Goal: Information Seeking & Learning: Learn about a topic

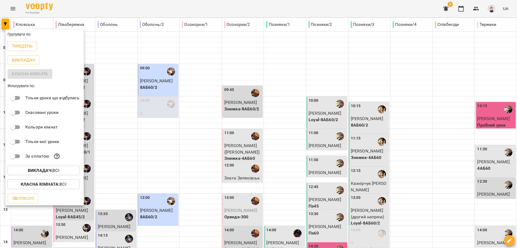
click at [37, 172] on b "Викладач :" at bounding box center [40, 170] width 25 height 5
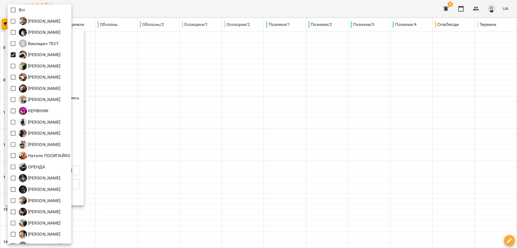
click at [129, 66] on div at bounding box center [258, 124] width 517 height 248
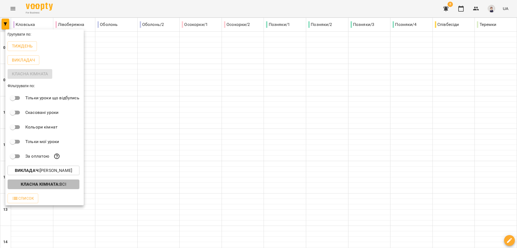
click at [37, 184] on b "Класна кімната :" at bounding box center [40, 183] width 39 height 5
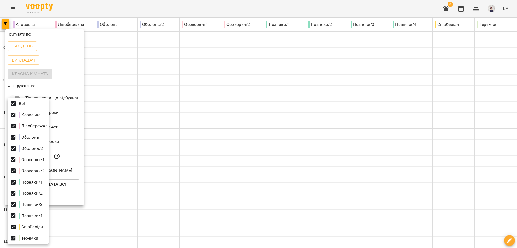
click at [128, 143] on div at bounding box center [258, 124] width 517 height 248
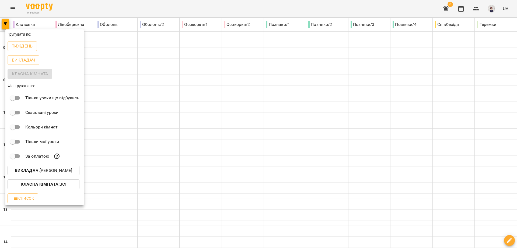
click at [24, 200] on span "Список" at bounding box center [23, 198] width 22 height 6
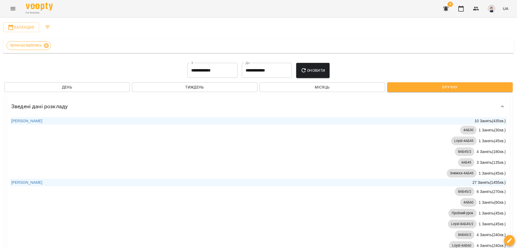
click at [11, 7] on icon "Menu" at bounding box center [13, 8] width 5 height 3
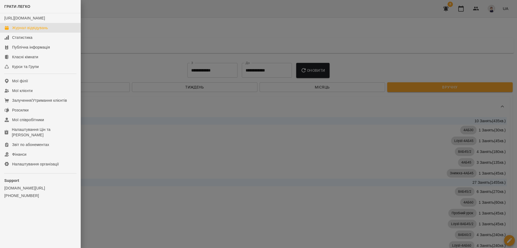
click at [29, 30] on div "Журнал відвідувань" at bounding box center [30, 27] width 36 height 5
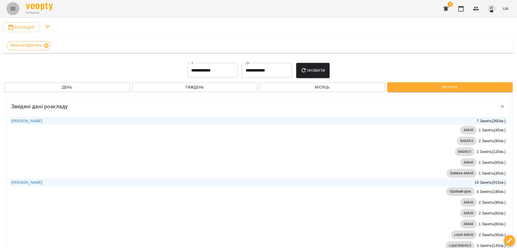
click at [10, 11] on icon "Menu" at bounding box center [13, 8] width 6 height 6
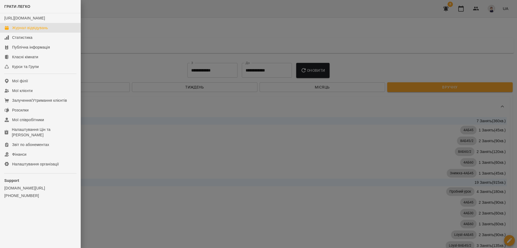
click at [42, 30] on div "Журнал відвідувань" at bounding box center [30, 27] width 36 height 5
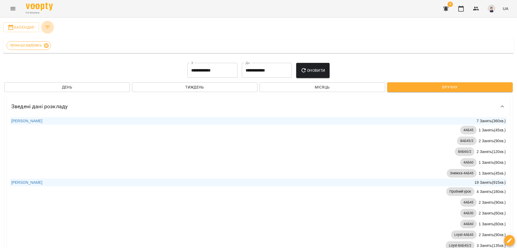
click at [43, 27] on button "Filters" at bounding box center [47, 27] width 13 height 13
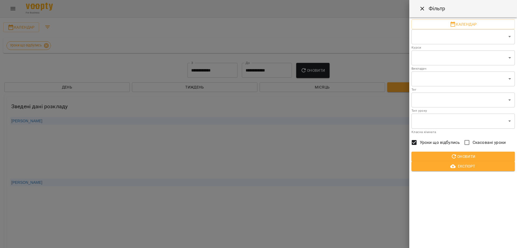
click at [100, 31] on div at bounding box center [258, 124] width 517 height 248
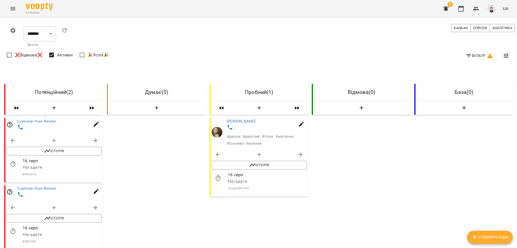
click at [12, 9] on icon "Menu" at bounding box center [13, 8] width 6 height 6
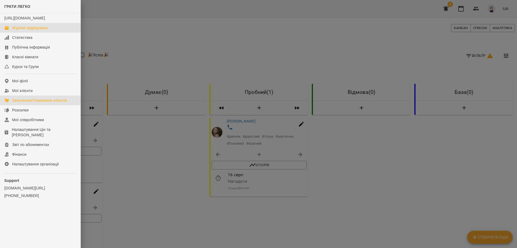
click at [19, 30] on div "Журнал відвідувань" at bounding box center [30, 27] width 36 height 5
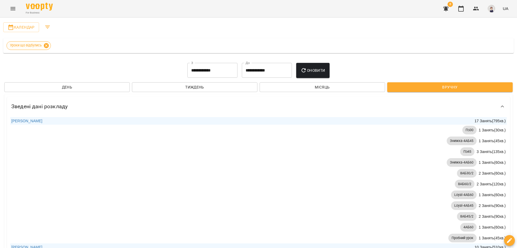
click at [48, 45] on icon at bounding box center [46, 45] width 5 height 5
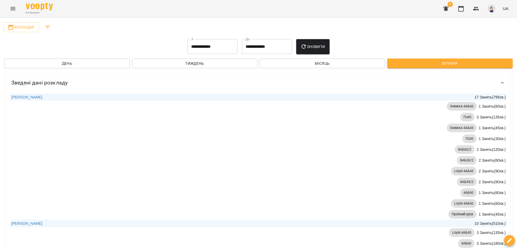
click at [49, 27] on icon "Filters" at bounding box center [47, 27] width 6 height 6
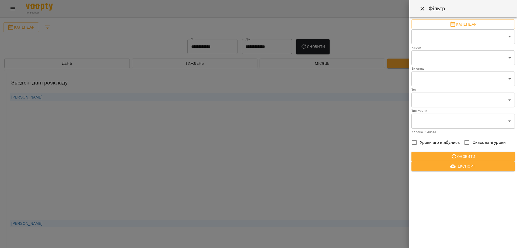
click at [57, 33] on div at bounding box center [258, 124] width 517 height 248
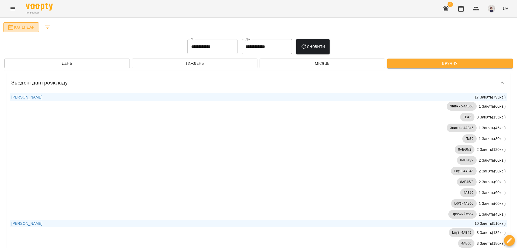
click at [15, 26] on span "Календар" at bounding box center [21, 27] width 27 height 6
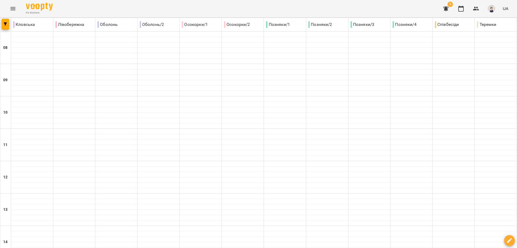
type input "**********"
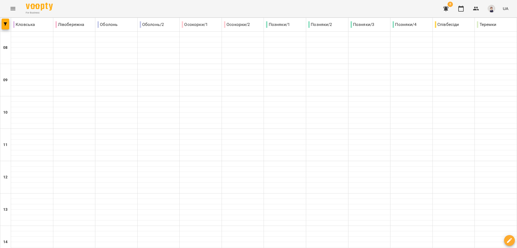
type input "**********"
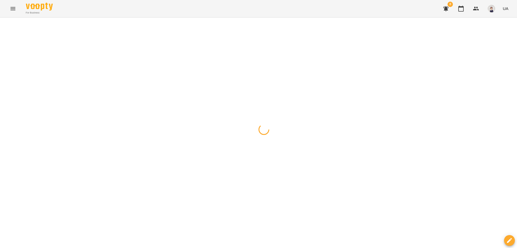
click at [292, 18] on div at bounding box center [258, 18] width 517 height 0
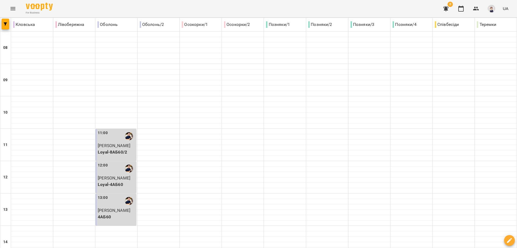
click at [14, 6] on icon "Menu" at bounding box center [13, 8] width 6 height 6
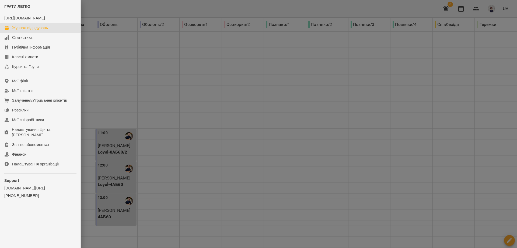
click at [20, 29] on link "Журнал відвідувань" at bounding box center [40, 28] width 81 height 10
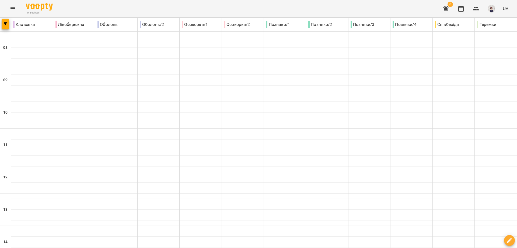
type input "**********"
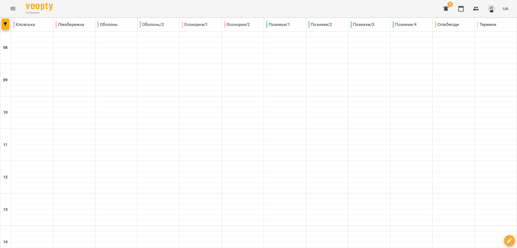
type input "**********"
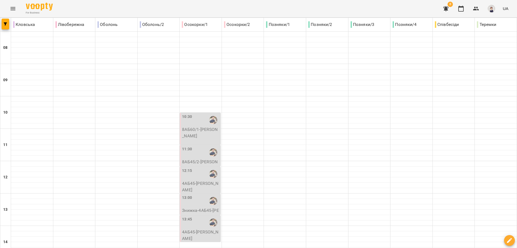
type input "**********"
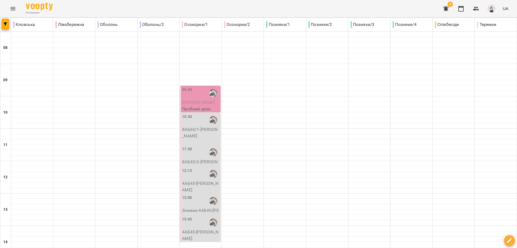
scroll to position [240, 0]
type input "**********"
click at [13, 8] on icon "Menu" at bounding box center [13, 8] width 6 height 6
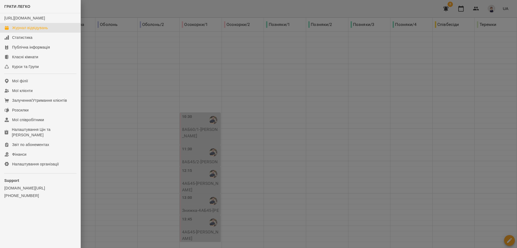
click at [105, 52] on div at bounding box center [258, 124] width 517 height 248
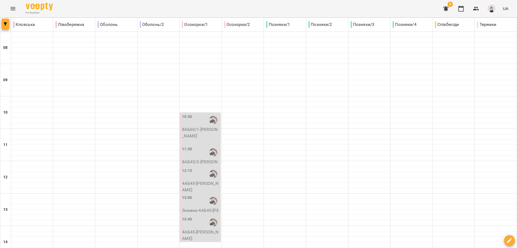
click at [6, 25] on icon "button" at bounding box center [5, 23] width 3 height 3
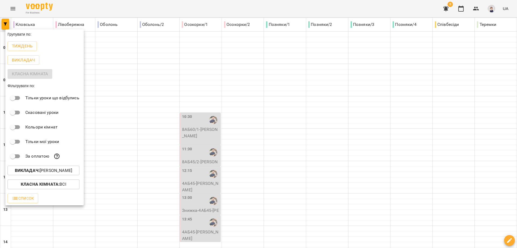
click at [25, 170] on b "Викладач :" at bounding box center [27, 170] width 25 height 5
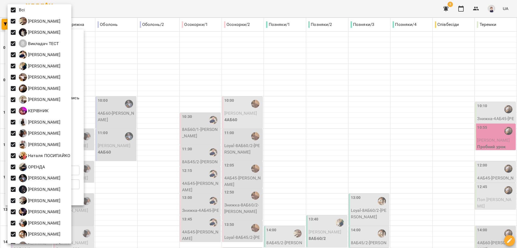
click at [167, 70] on div at bounding box center [258, 124] width 517 height 248
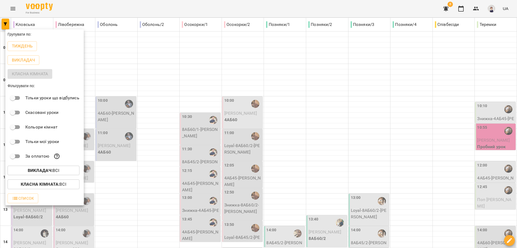
click at [244, 237] on div at bounding box center [258, 124] width 517 height 248
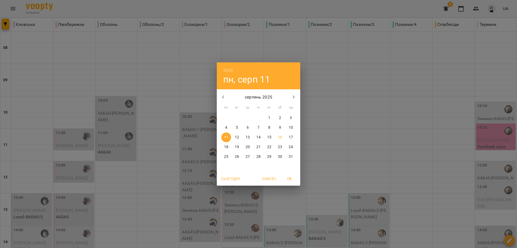
click at [224, 96] on icon "button" at bounding box center [223, 96] width 2 height 3
click at [237, 116] on p "1" at bounding box center [237, 117] width 2 height 5
type input "**********"
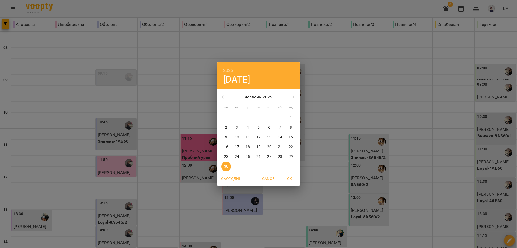
click at [294, 99] on icon "button" at bounding box center [294, 97] width 6 height 6
click at [278, 138] on p "16" at bounding box center [280, 136] width 4 height 5
type input "**********"
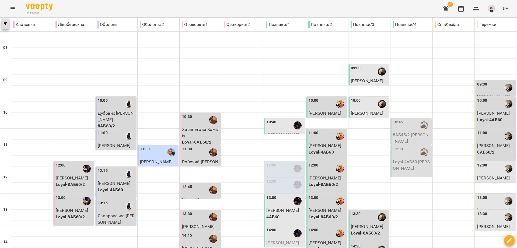
click at [5, 21] on button "button" at bounding box center [6, 24] width 8 height 11
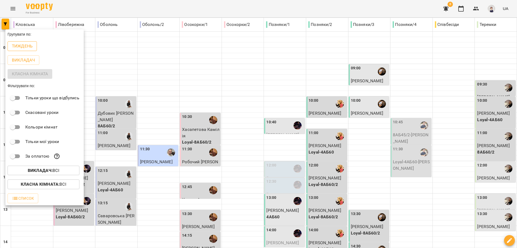
click at [26, 45] on p "Тиждень" at bounding box center [22, 46] width 21 height 6
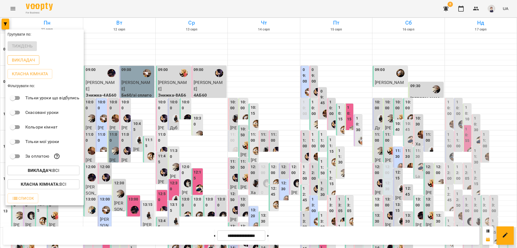
click at [22, 60] on p "Викладач" at bounding box center [23, 60] width 23 height 6
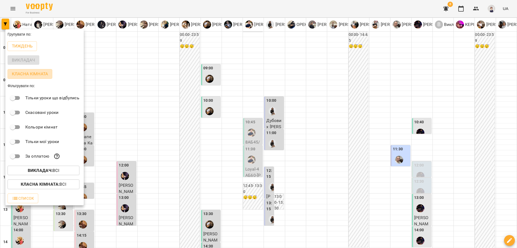
click at [23, 74] on p "Класна кімната" at bounding box center [30, 74] width 36 height 6
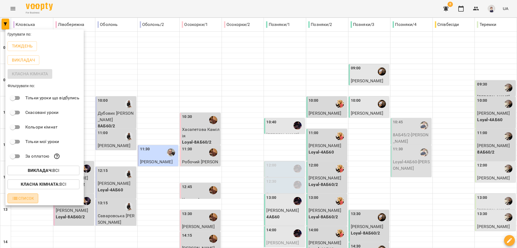
click at [16, 199] on icon "button" at bounding box center [15, 198] width 6 height 6
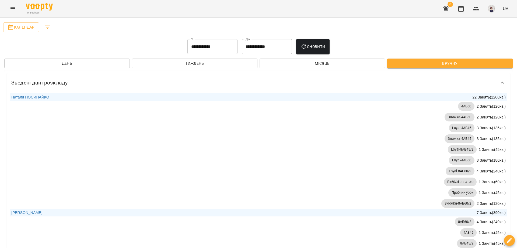
click at [215, 47] on input "**********" at bounding box center [213, 46] width 50 height 15
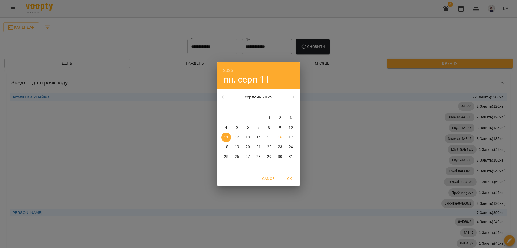
click at [224, 98] on icon "button" at bounding box center [223, 97] width 6 height 6
click at [224, 98] on icon "button" at bounding box center [223, 96] width 2 height 3
click at [291, 95] on button "button" at bounding box center [294, 97] width 13 height 13
click at [234, 119] on span "1" at bounding box center [237, 117] width 10 height 5
type input "**********"
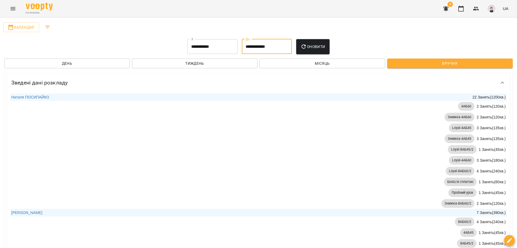
click at [278, 47] on input "**********" at bounding box center [267, 46] width 50 height 15
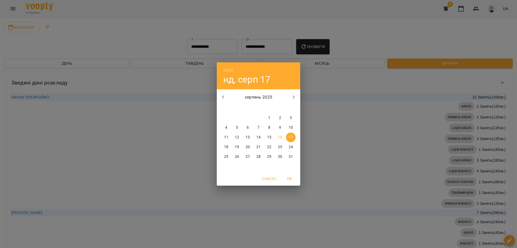
click at [318, 48] on div "2025 нд, серп 17 серпень 2025 пн вт ср чт пт сб нд 28 29 30 31 1 2 3 4 5 6 7 8 …" at bounding box center [258, 124] width 517 height 248
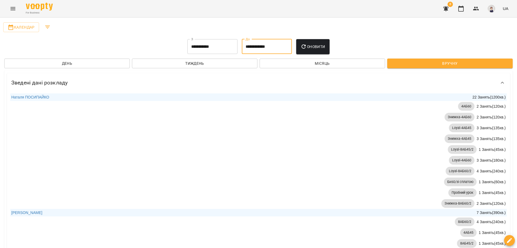
scroll to position [270, 0]
click at [47, 26] on icon "Filters" at bounding box center [47, 27] width 6 height 6
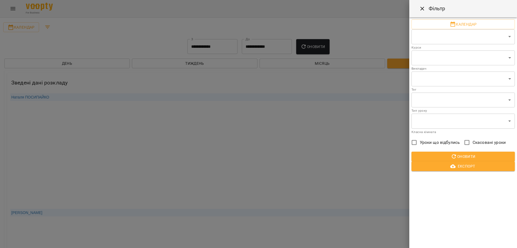
click at [41, 42] on div at bounding box center [258, 124] width 517 height 248
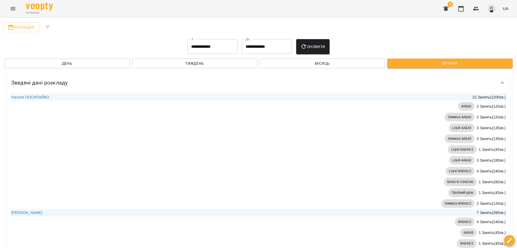
click at [14, 10] on icon "Menu" at bounding box center [13, 8] width 5 height 3
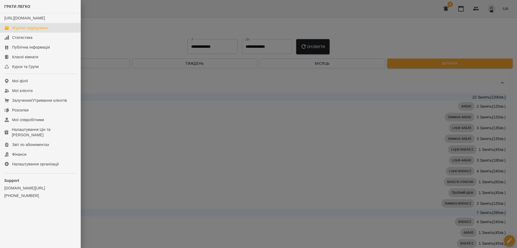
click at [31, 30] on div "Журнал відвідувань" at bounding box center [30, 27] width 36 height 5
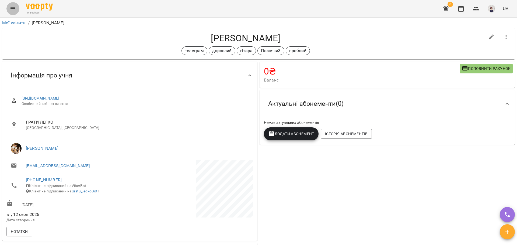
click at [13, 9] on icon "Menu" at bounding box center [13, 8] width 6 height 6
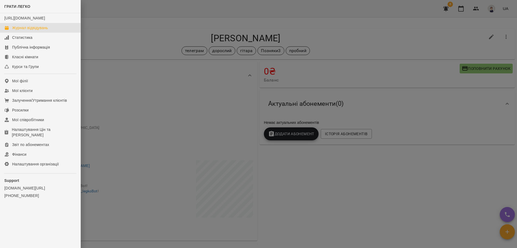
click at [25, 30] on div "Журнал відвідувань" at bounding box center [30, 27] width 36 height 5
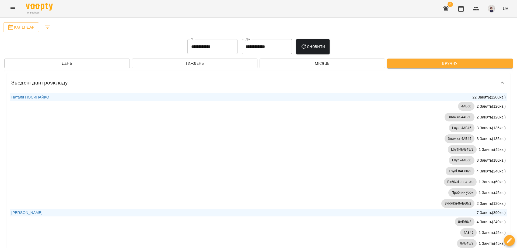
click at [47, 30] on icon "Filters" at bounding box center [47, 27] width 6 height 6
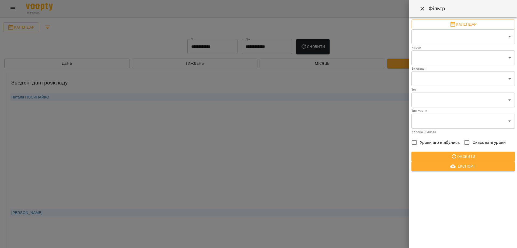
click at [130, 33] on div at bounding box center [258, 124] width 517 height 248
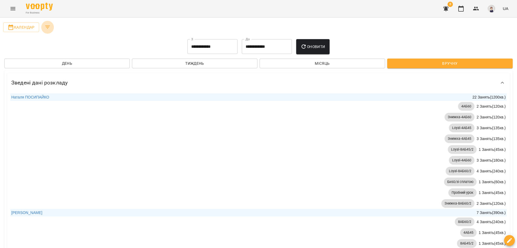
click at [47, 27] on icon "Filters" at bounding box center [47, 27] width 5 height 3
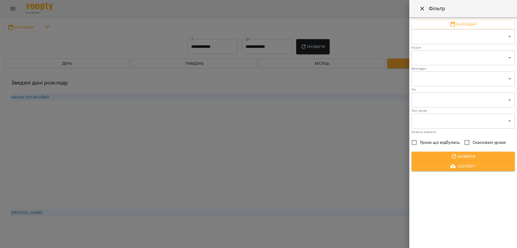
click at [424, 10] on icon "Close" at bounding box center [423, 9] width 4 height 4
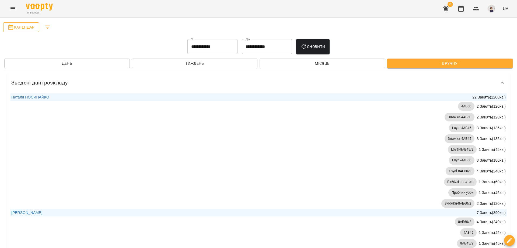
click at [16, 28] on span "Календар" at bounding box center [21, 27] width 27 height 6
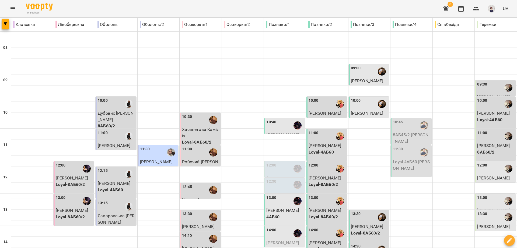
click at [13, 11] on icon "Menu" at bounding box center [13, 8] width 6 height 6
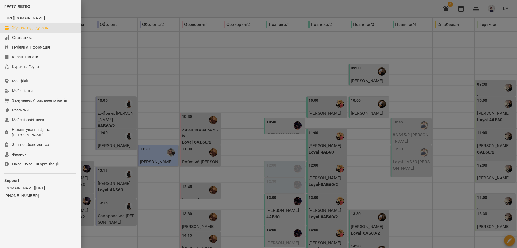
click at [42, 30] on div "Журнал відвідувань" at bounding box center [30, 27] width 36 height 5
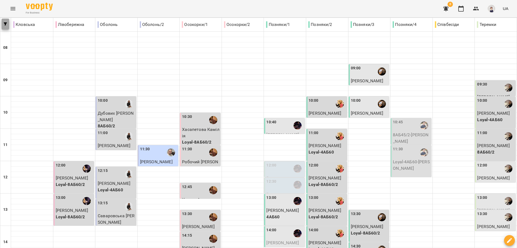
click at [4, 24] on icon "button" at bounding box center [5, 23] width 3 height 3
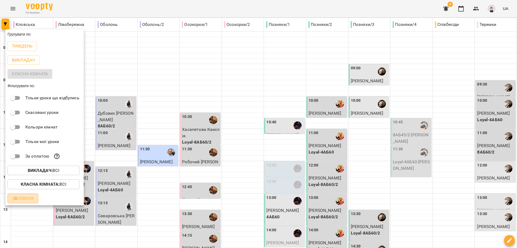
click at [14, 199] on icon "button" at bounding box center [15, 198] width 5 height 3
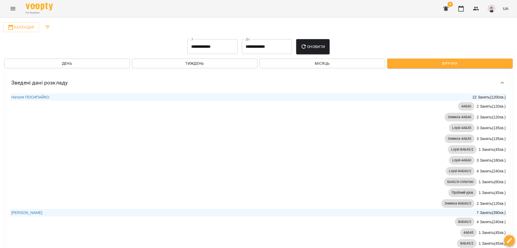
drag, startPoint x: 515, startPoint y: 35, endPoint x: 515, endPoint y: 46, distance: 11.1
click at [515, 46] on div at bounding box center [514, 124] width 5 height 248
click at [313, 63] on span "Місяць" at bounding box center [322, 63] width 117 height 6
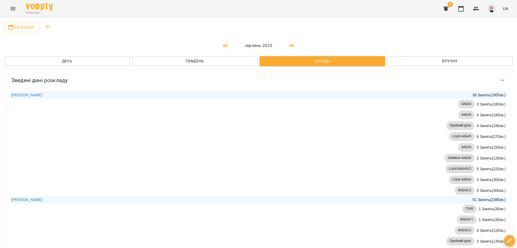
scroll to position [108, 0]
click at [42, 197] on link "[PERSON_NAME]" at bounding box center [26, 199] width 31 height 4
click at [262, 46] on p "серпень 2025" at bounding box center [259, 45] width 54 height 6
click at [222, 44] on icon "button" at bounding box center [225, 45] width 6 height 6
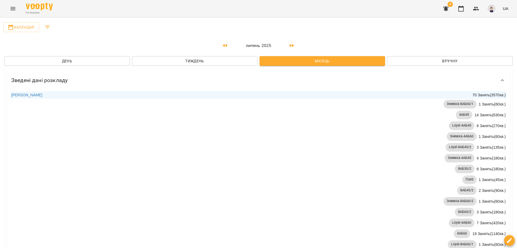
click at [250, 42] on div "липень 2025" at bounding box center [258, 45] width 509 height 13
click at [46, 26] on icon "Filters" at bounding box center [47, 27] width 5 height 3
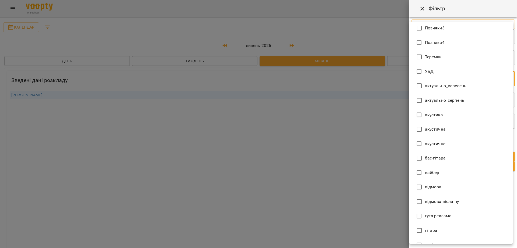
scroll to position [189, 0]
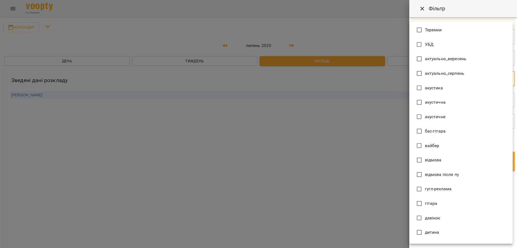
click at [347, 33] on div at bounding box center [258, 124] width 517 height 248
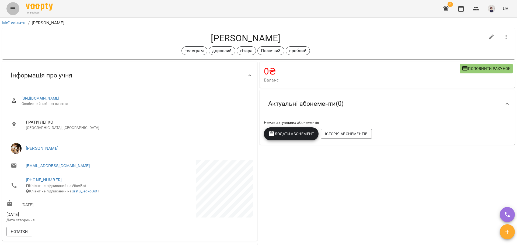
click at [11, 9] on icon "Menu" at bounding box center [13, 8] width 6 height 6
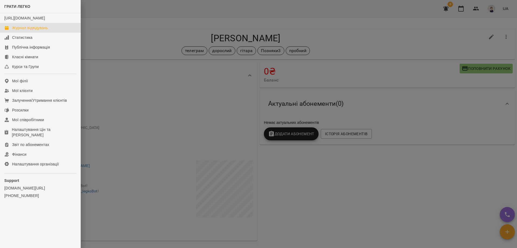
click at [30, 30] on div "Журнал відвідувань" at bounding box center [30, 27] width 36 height 5
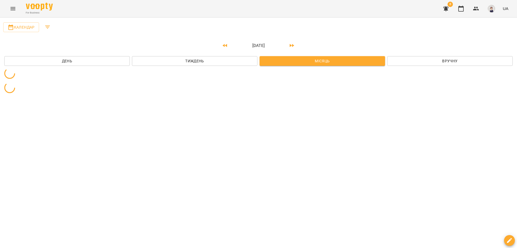
click at [12, 10] on icon "Menu" at bounding box center [13, 8] width 5 height 3
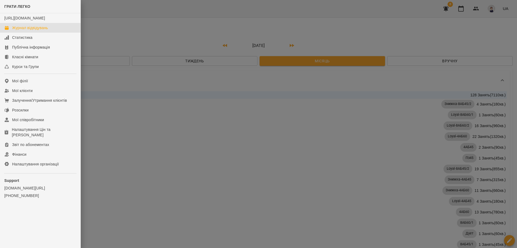
click at [19, 30] on div "Журнал відвідувань" at bounding box center [30, 27] width 36 height 5
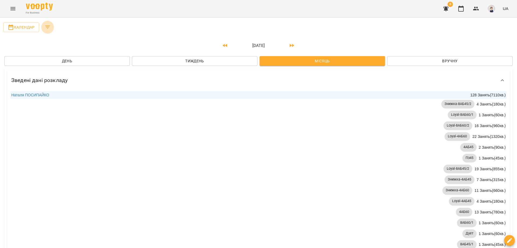
click at [47, 27] on icon "Filters" at bounding box center [47, 27] width 6 height 6
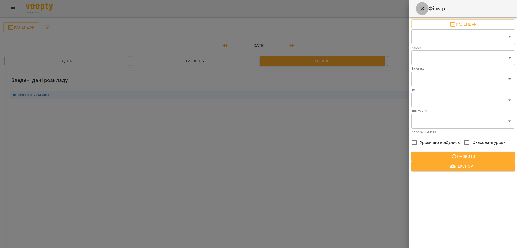
click at [423, 12] on icon "Close" at bounding box center [422, 8] width 6 height 6
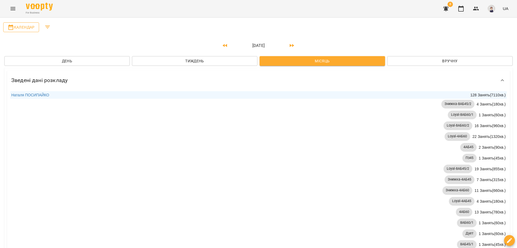
click at [21, 27] on span "Календар" at bounding box center [21, 27] width 27 height 6
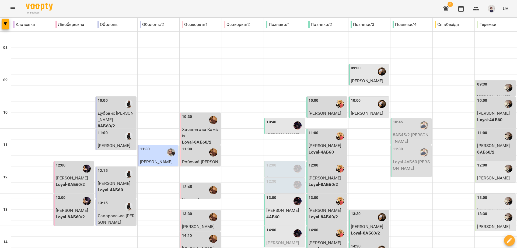
click at [12, 13] on button "Menu" at bounding box center [12, 8] width 13 height 13
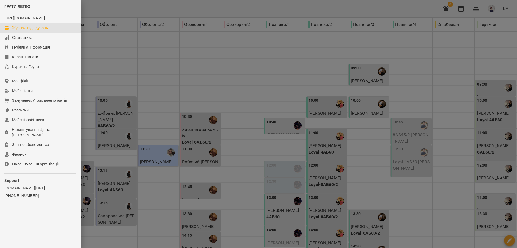
click at [102, 64] on div at bounding box center [258, 124] width 517 height 248
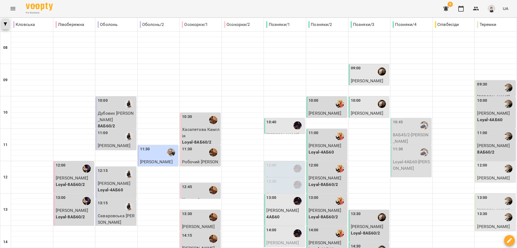
click at [3, 25] on span "button" at bounding box center [6, 23] width 8 height 3
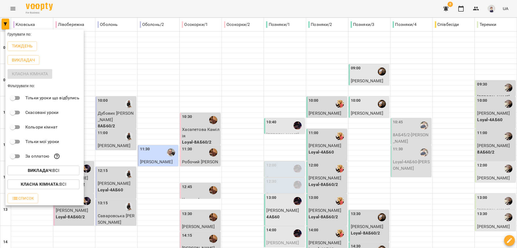
click at [37, 171] on b "Викладач :" at bounding box center [40, 170] width 25 height 5
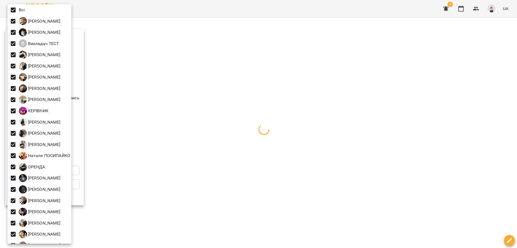
click at [177, 51] on div at bounding box center [258, 124] width 517 height 248
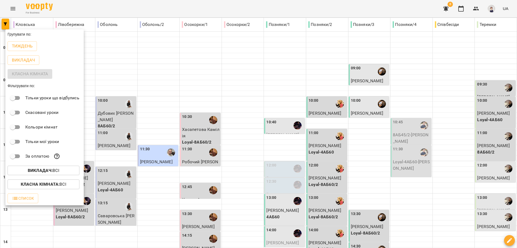
click at [29, 184] on b "Класна кімната :" at bounding box center [40, 183] width 39 height 5
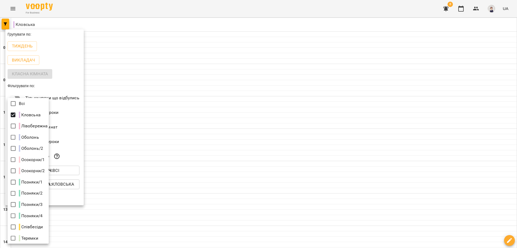
click at [117, 137] on div at bounding box center [258, 124] width 517 height 248
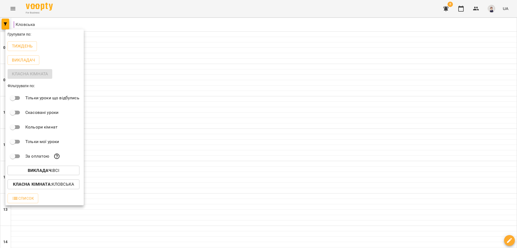
click at [22, 73] on div "Класна кімната" at bounding box center [44, 74] width 78 height 14
click at [23, 182] on button "Класна кімната : Кловська" at bounding box center [44, 184] width 72 height 10
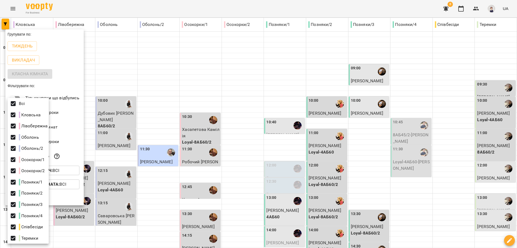
click at [157, 54] on div at bounding box center [258, 124] width 517 height 248
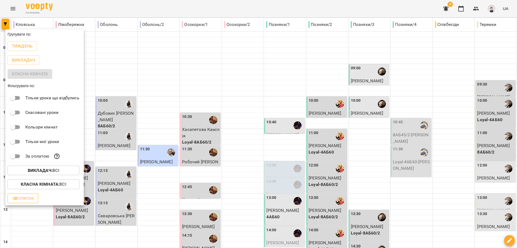
click at [16, 199] on icon "button" at bounding box center [15, 198] width 5 height 3
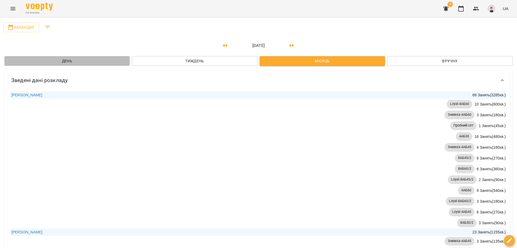
click at [74, 61] on span "День" at bounding box center [67, 61] width 117 height 6
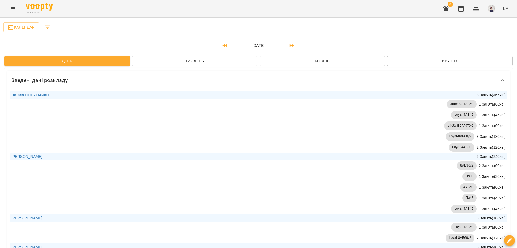
click at [265, 46] on p "[DATE]" at bounding box center [259, 45] width 54 height 6
click at [254, 45] on p "[DATE]" at bounding box center [259, 45] width 54 height 6
click at [246, 45] on p "[DATE]" at bounding box center [259, 45] width 54 height 6
click at [222, 45] on icon "button" at bounding box center [225, 45] width 6 height 6
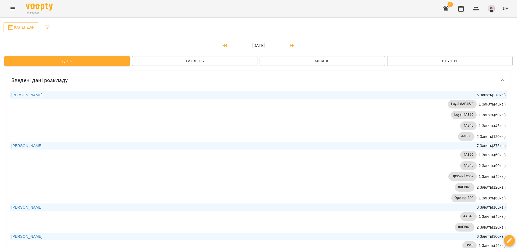
click at [289, 45] on icon "button" at bounding box center [292, 45] width 6 height 6
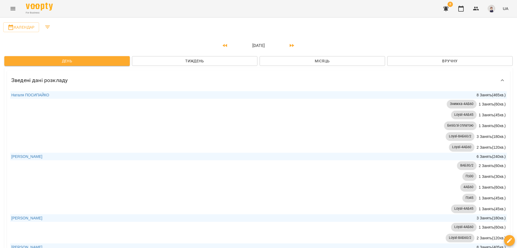
click at [288, 45] on button "button" at bounding box center [292, 45] width 13 height 13
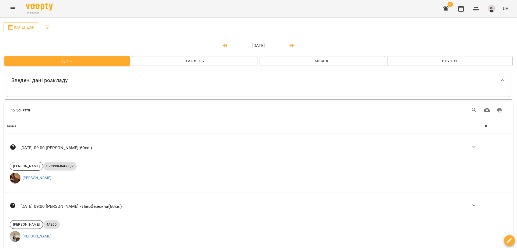
click at [215, 60] on span "Тиждень" at bounding box center [194, 61] width 117 height 6
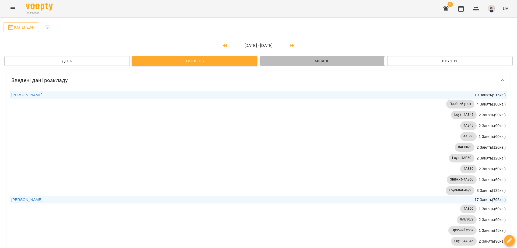
click at [297, 58] on span "Місяць" at bounding box center [322, 61] width 117 height 6
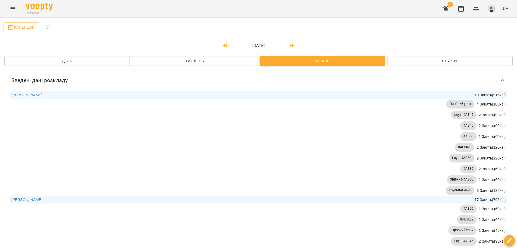
click at [432, 59] on span "Вручну" at bounding box center [450, 61] width 117 height 6
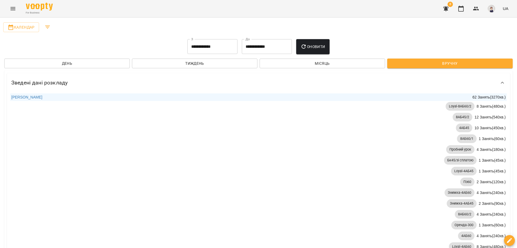
click at [214, 47] on input "**********" at bounding box center [213, 46] width 50 height 15
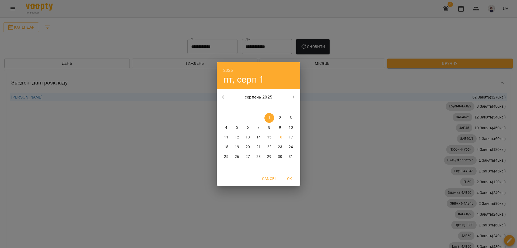
click at [268, 119] on span "1" at bounding box center [270, 117] width 10 height 5
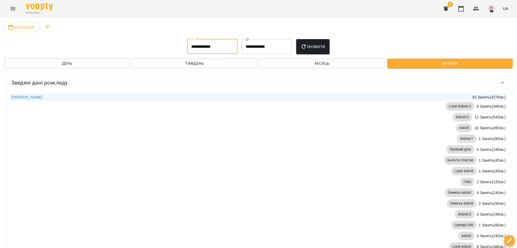
click at [274, 46] on input "**********" at bounding box center [267, 46] width 50 height 15
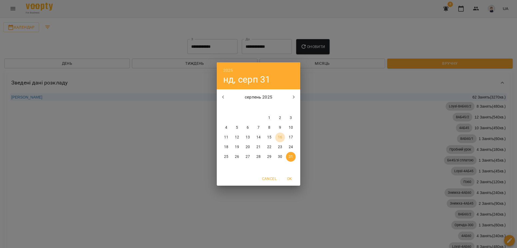
click at [281, 137] on p "16" at bounding box center [280, 136] width 4 height 5
type input "**********"
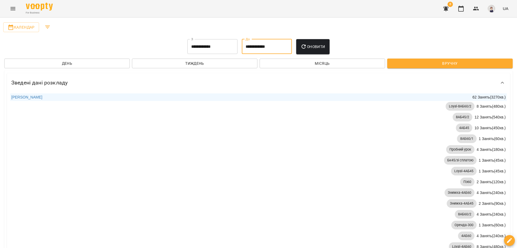
click at [311, 44] on span "Оновити" at bounding box center [313, 46] width 25 height 6
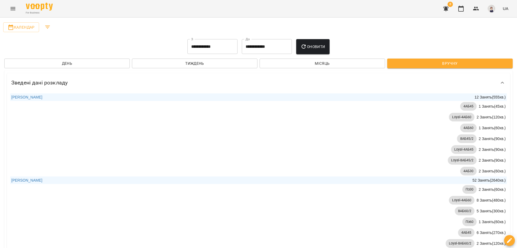
scroll to position [81, 0]
click at [35, 178] on link "[PERSON_NAME]" at bounding box center [26, 180] width 31 height 4
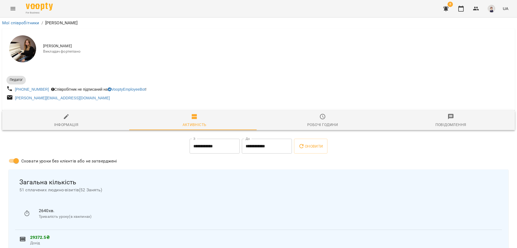
click at [327, 123] on div "Робочі години" at bounding box center [323, 124] width 31 height 6
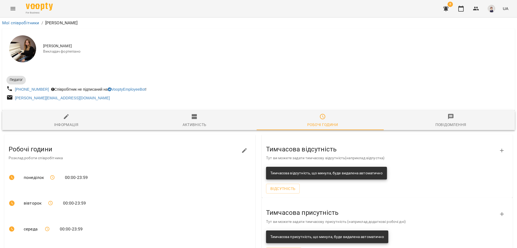
click at [11, 8] on icon "Menu" at bounding box center [13, 8] width 6 height 6
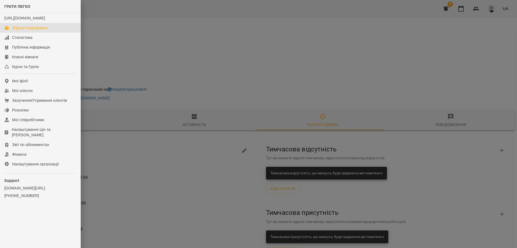
click at [19, 30] on div "Журнал відвідувань" at bounding box center [30, 27] width 36 height 5
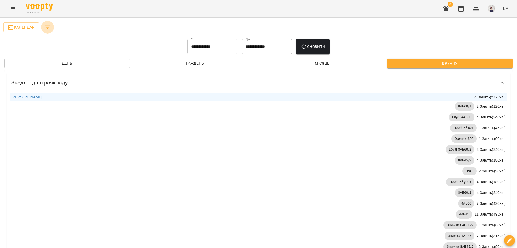
click at [50, 25] on icon "Filters" at bounding box center [47, 27] width 6 height 6
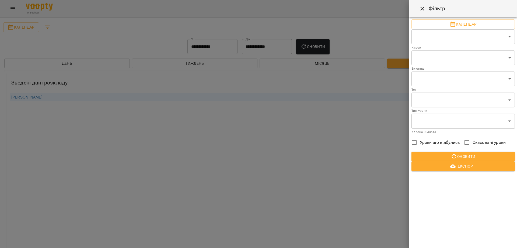
click at [90, 34] on div at bounding box center [258, 124] width 517 height 248
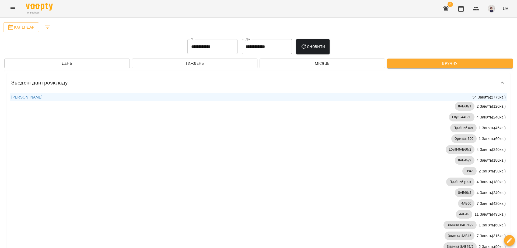
click at [15, 8] on icon "Menu" at bounding box center [13, 8] width 6 height 6
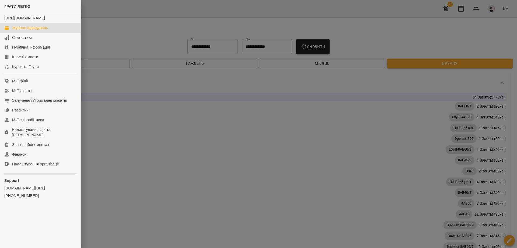
click at [21, 30] on div "Журнал відвідувань" at bounding box center [30, 27] width 36 height 5
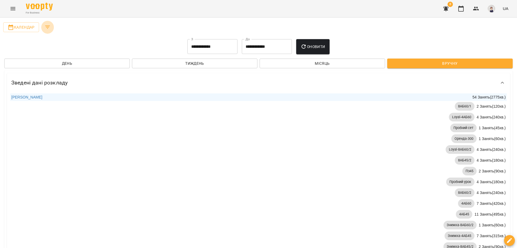
click at [47, 26] on icon "Filters" at bounding box center [47, 27] width 6 height 6
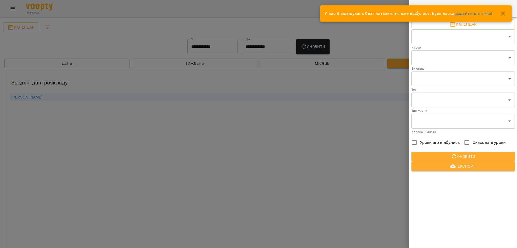
click at [272, 19] on div at bounding box center [258, 124] width 517 height 248
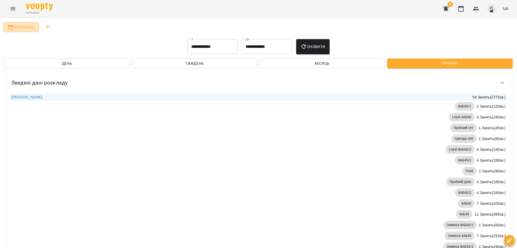
click at [12, 26] on icon "button" at bounding box center [10, 27] width 5 height 5
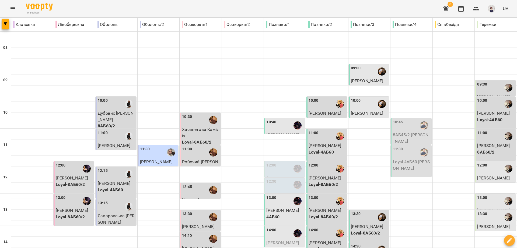
scroll to position [54, 0]
click at [276, 162] on div "12:00" at bounding box center [285, 168] width 37 height 12
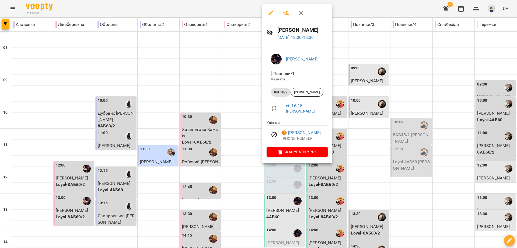
click at [240, 61] on div at bounding box center [258, 124] width 517 height 248
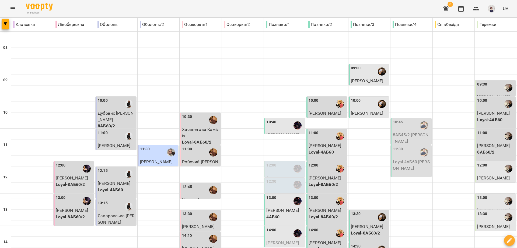
scroll to position [132, 0]
click at [11, 8] on icon "Menu" at bounding box center [13, 8] width 6 height 6
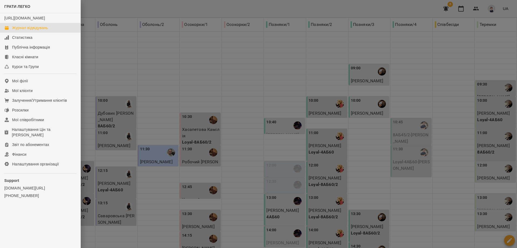
click at [105, 123] on div at bounding box center [258, 124] width 517 height 248
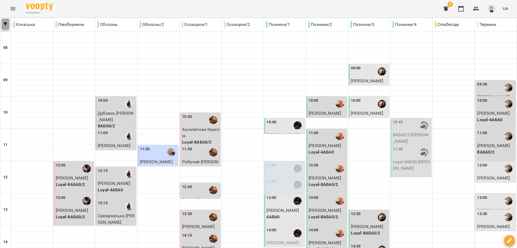
click at [4, 23] on icon "button" at bounding box center [5, 23] width 3 height 3
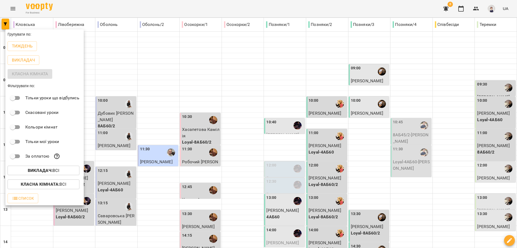
click at [132, 166] on div at bounding box center [258, 124] width 517 height 248
